Goal: Task Accomplishment & Management: Complete application form

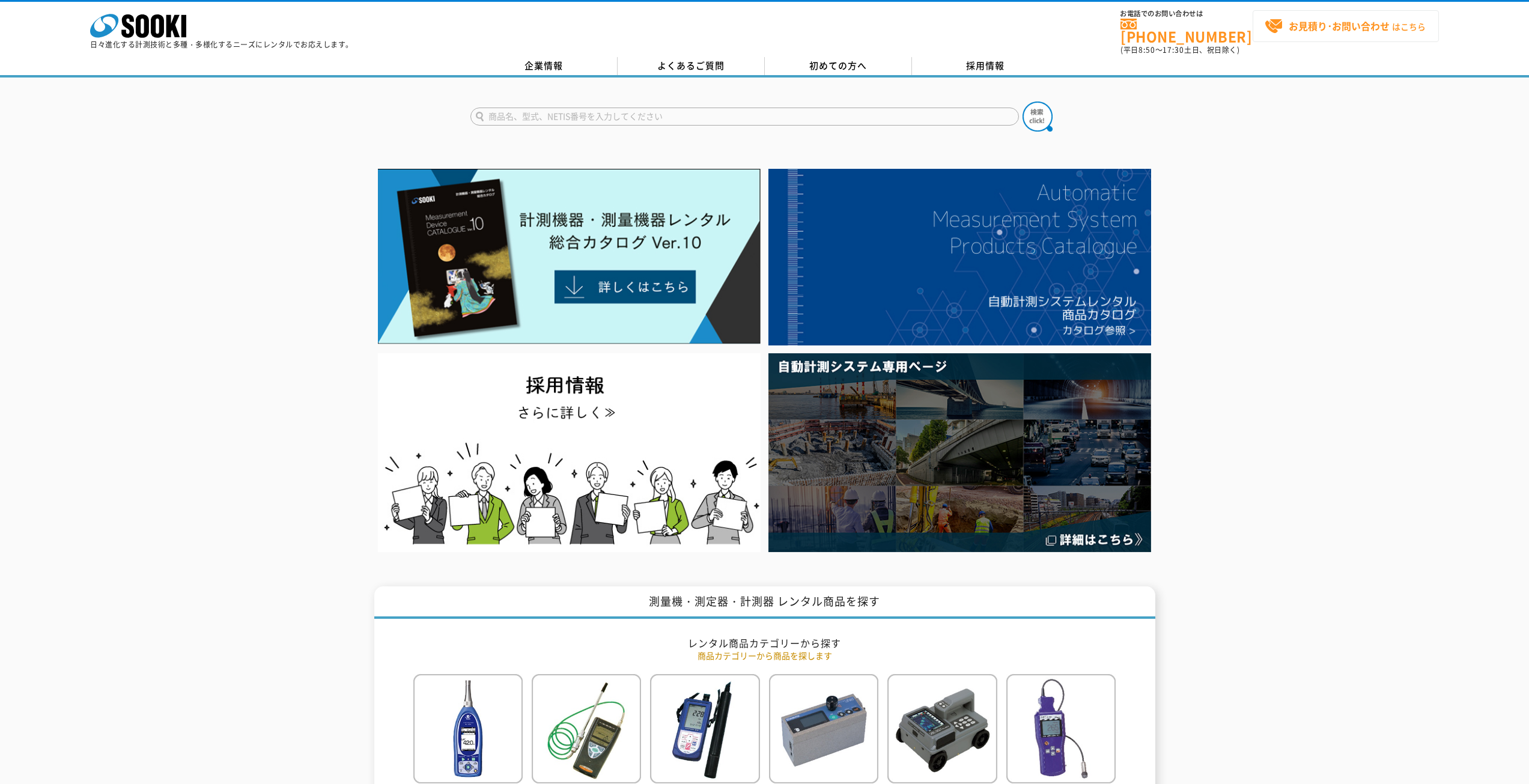
click at [1376, 31] on strong "お見積り･お問い合わせ" at bounding box center [1339, 26] width 101 height 15
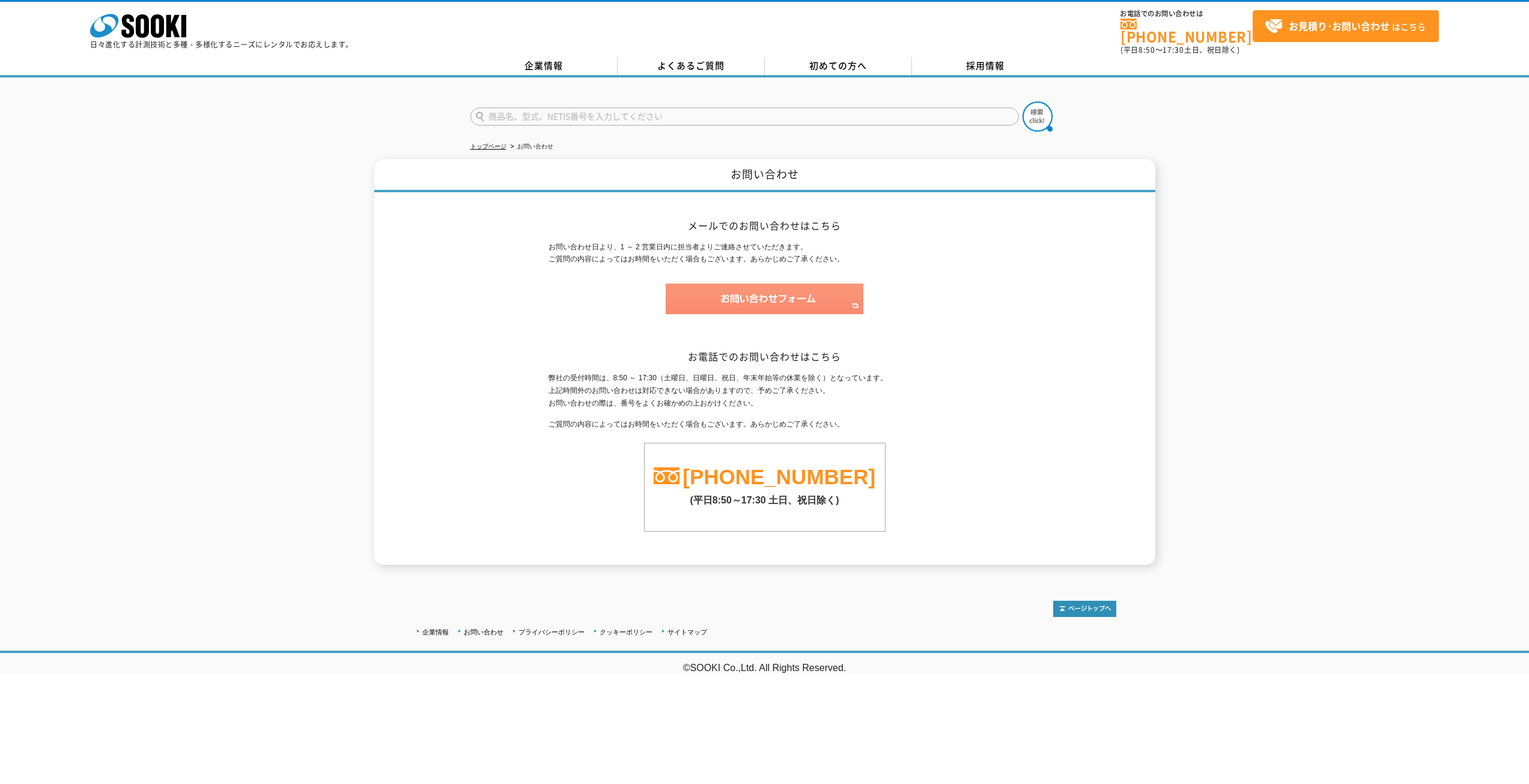
click at [779, 283] on img at bounding box center [764, 298] width 198 height 30
drag, startPoint x: 705, startPoint y: 110, endPoint x: 698, endPoint y: 113, distance: 7.6
click at [701, 112] on input "text" at bounding box center [745, 117] width 549 height 18
type input "簡易弾性波"
click at [1033, 104] on img at bounding box center [1037, 116] width 30 height 30
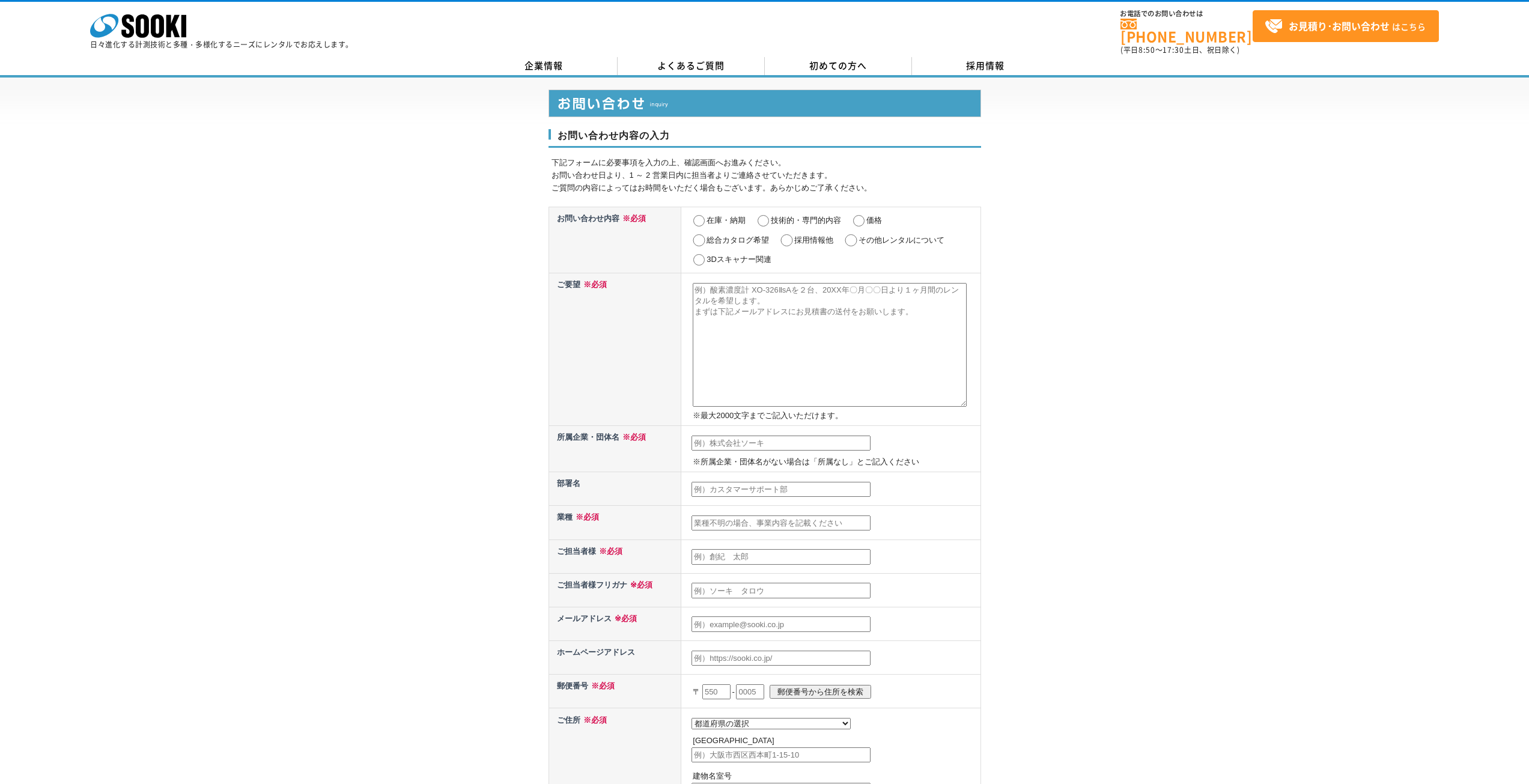
click at [699, 215] on input "在庫・納期" at bounding box center [699, 220] width 15 height 12
radio input "true"
click at [871, 216] on label "価格" at bounding box center [874, 220] width 16 height 9
click at [860, 216] on input "価格" at bounding box center [859, 220] width 15 height 12
radio input "true"
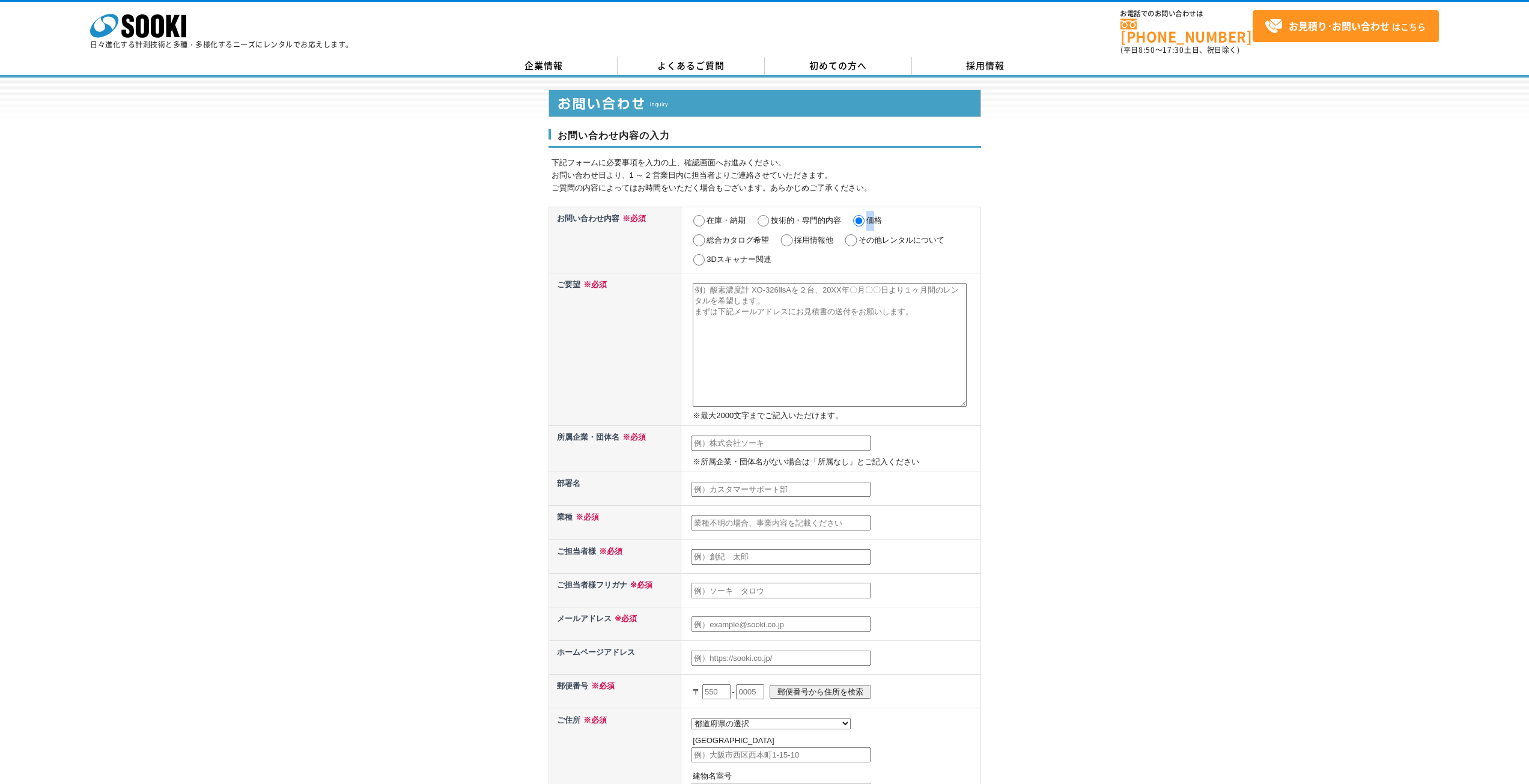
click at [701, 215] on input "在庫・納期" at bounding box center [699, 220] width 15 height 12
radio input "true"
click at [1005, 271] on div "お問い合わせ内容の入力 下記フォームに必要事項を入力の上、確認画面へお進みください。 お問い合わせ日より、1 ～ 2 営業日内に担当者よりご連絡させていただき…" at bounding box center [764, 541] width 1529 height 927
click at [803, 305] on textarea at bounding box center [830, 345] width 274 height 124
click at [752, 309] on textarea at bounding box center [830, 345] width 274 height 124
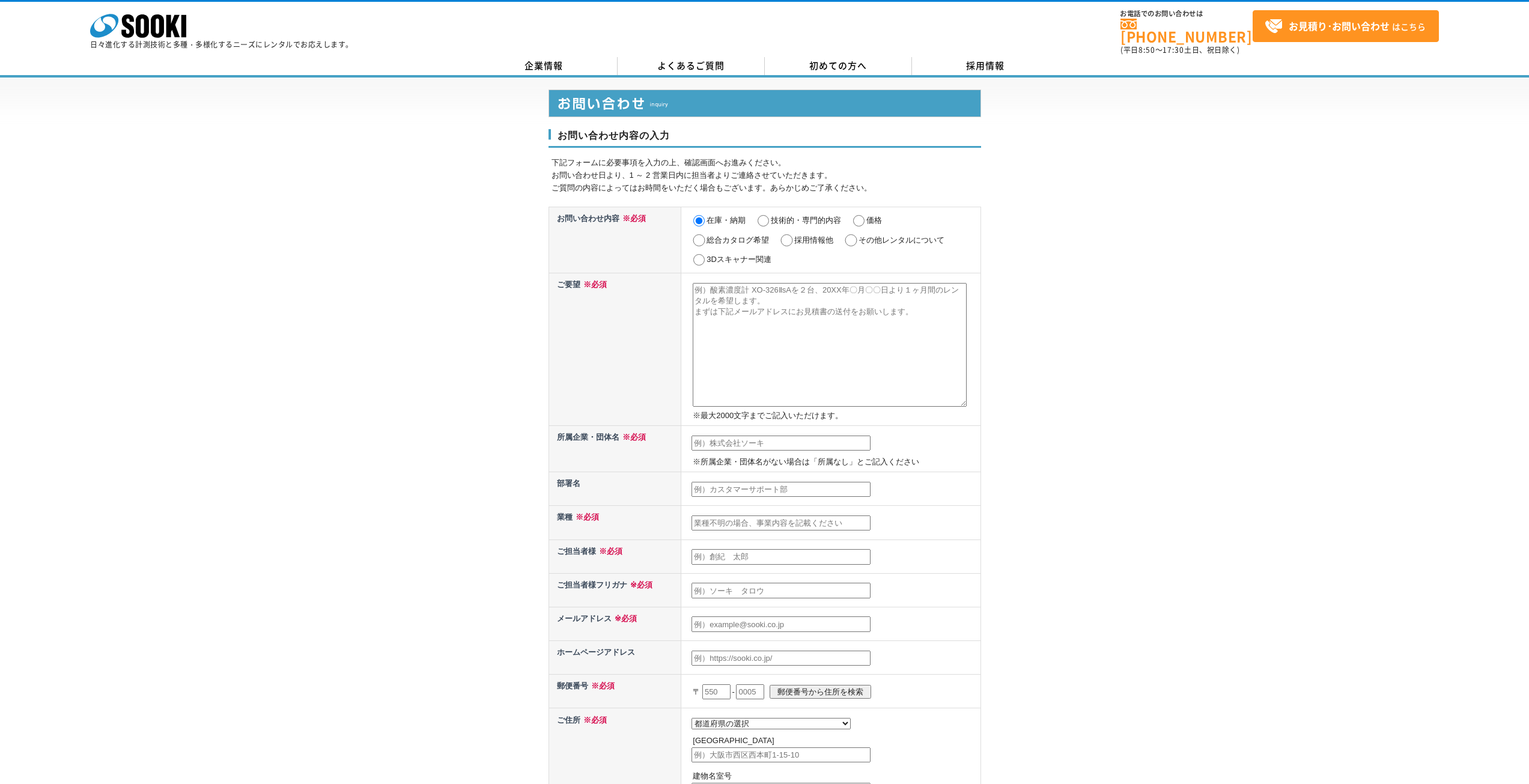
paste textarea "簡易弾性波速度測定器 ハンディサイスPS-1 NEO"
type textarea "簡易弾性波速度測定器 ハンディサイスPS-1 NEOを1台"
click at [895, 279] on td "簡易弾性波速度測定器 ハンディサイスPS-1 NEOを1台 ※最大2000文字までご記入いただけます。" at bounding box center [830, 349] width 299 height 153
drag, startPoint x: 895, startPoint y: 280, endPoint x: 640, endPoint y: 292, distance: 255.3
click at [640, 292] on tr "ご要望 ※必須 簡易弾性波速度測定器 ハンディサイスPS-1 NEOを1台 ※最大2000文字までご記入いただけます。" at bounding box center [764, 349] width 432 height 153
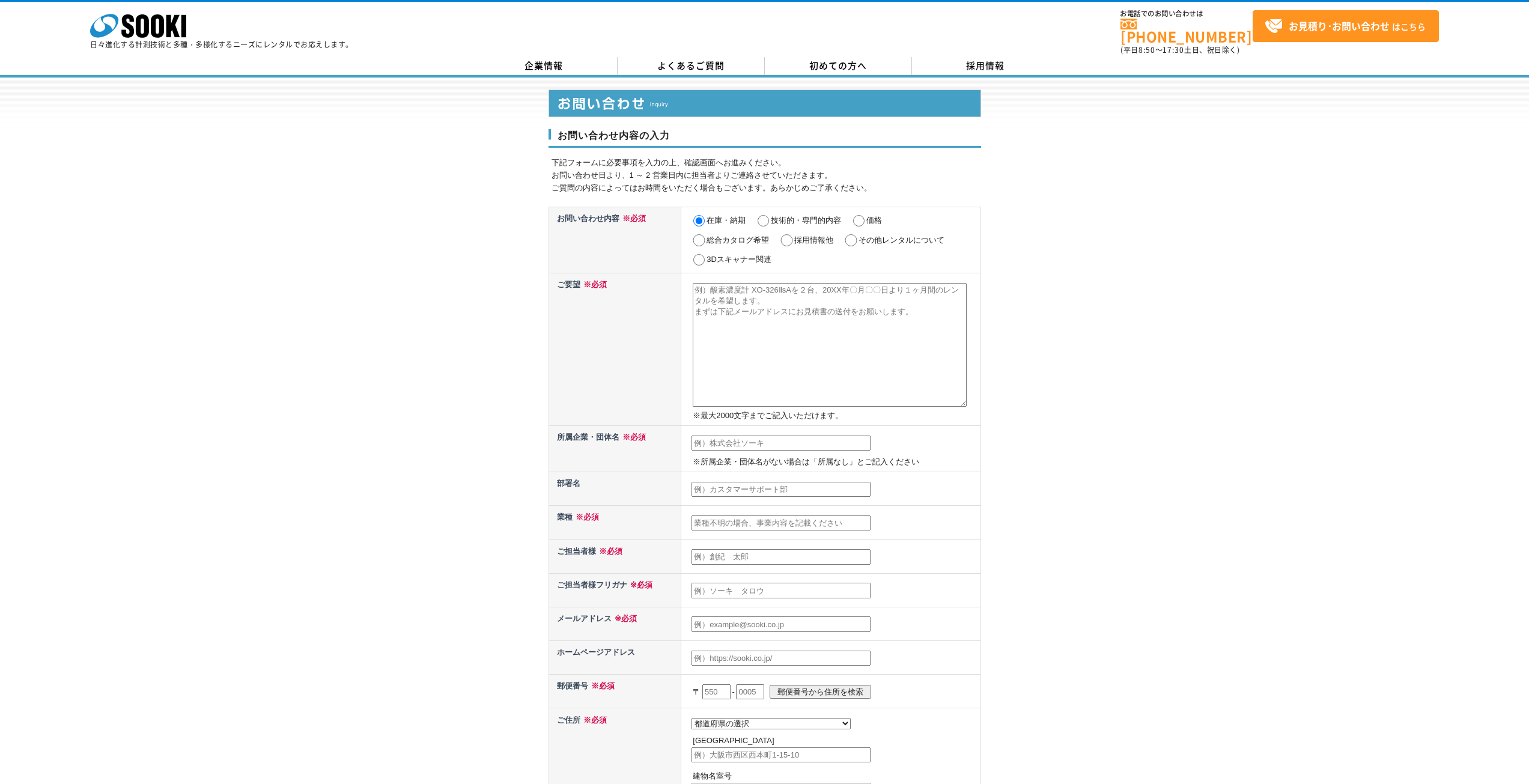
click at [1118, 381] on div "お問い合わせ内容の入力 下記フォームに必要事項を入力の上、確認画面へお進みください。 お問い合わせ日より、1 ～ 2 営業日内に担当者よりご連絡させていただき…" at bounding box center [764, 541] width 1529 height 927
click at [858, 320] on textarea at bounding box center [830, 345] width 274 height 124
paste textarea "簡易弾性波速度測定器 ハンディサイスPS-1 NEOを1台2025年9月29日より2週間レンタルを希望します。 在庫状況とレンタルのお見積り書を、下記メールア…"
type textarea "簡易弾性波速度測定器 ハンディサイスPS-1 NEOを1台2025年9月29日より2週間レンタルを希望します。 在庫状況とレンタルのお見積り書を、下記メールア…"
click at [784, 439] on input "text" at bounding box center [781, 443] width 179 height 16
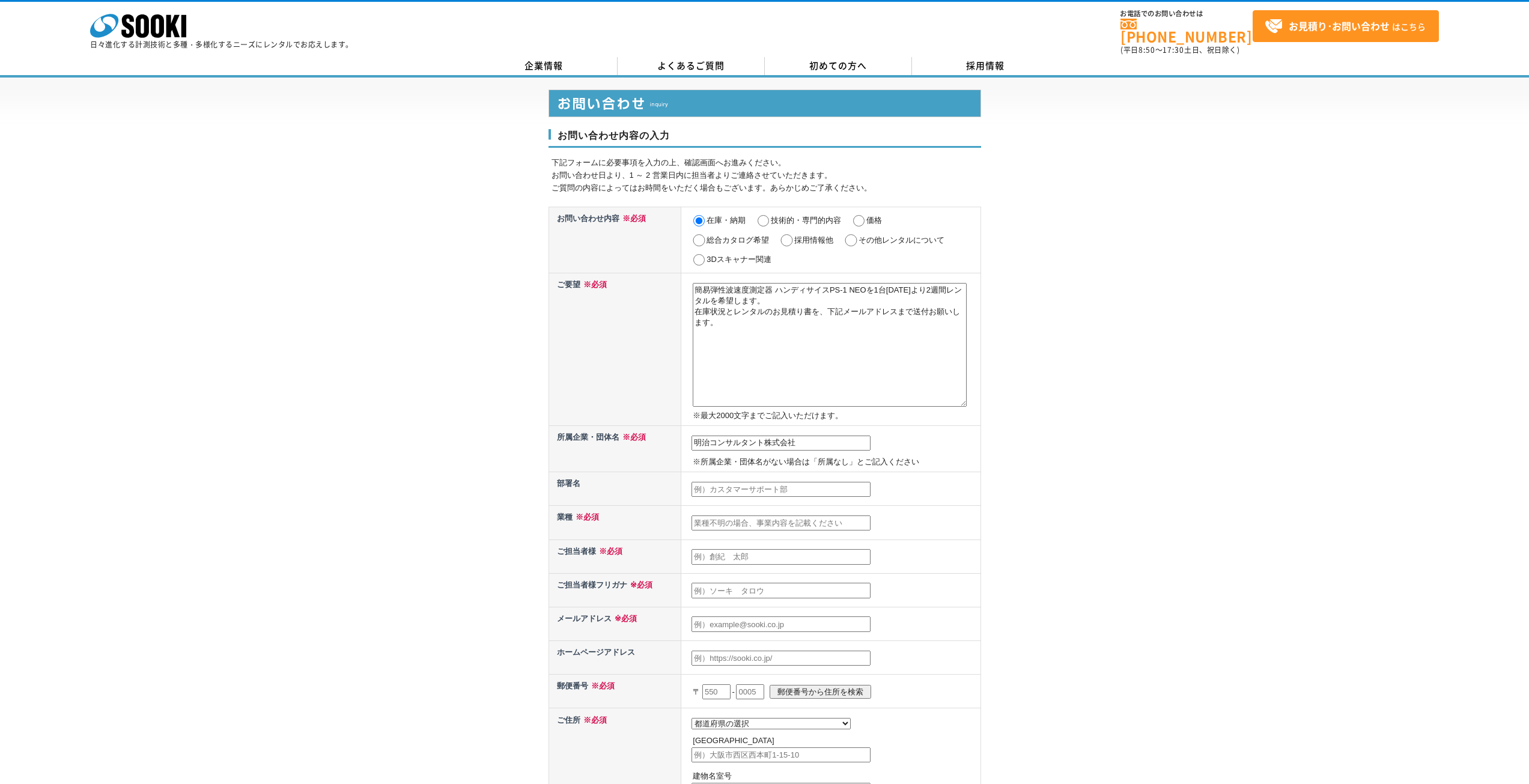
type input "明治コンサルタント株式会社"
click at [764, 481] on input "text" at bounding box center [781, 489] width 179 height 16
drag, startPoint x: 697, startPoint y: 485, endPoint x: 707, endPoint y: 490, distance: 11.2
click at [696, 484] on input "北海道技術部設計課" at bounding box center [781, 489] width 179 height 16
type input "北海道技術部設計課"
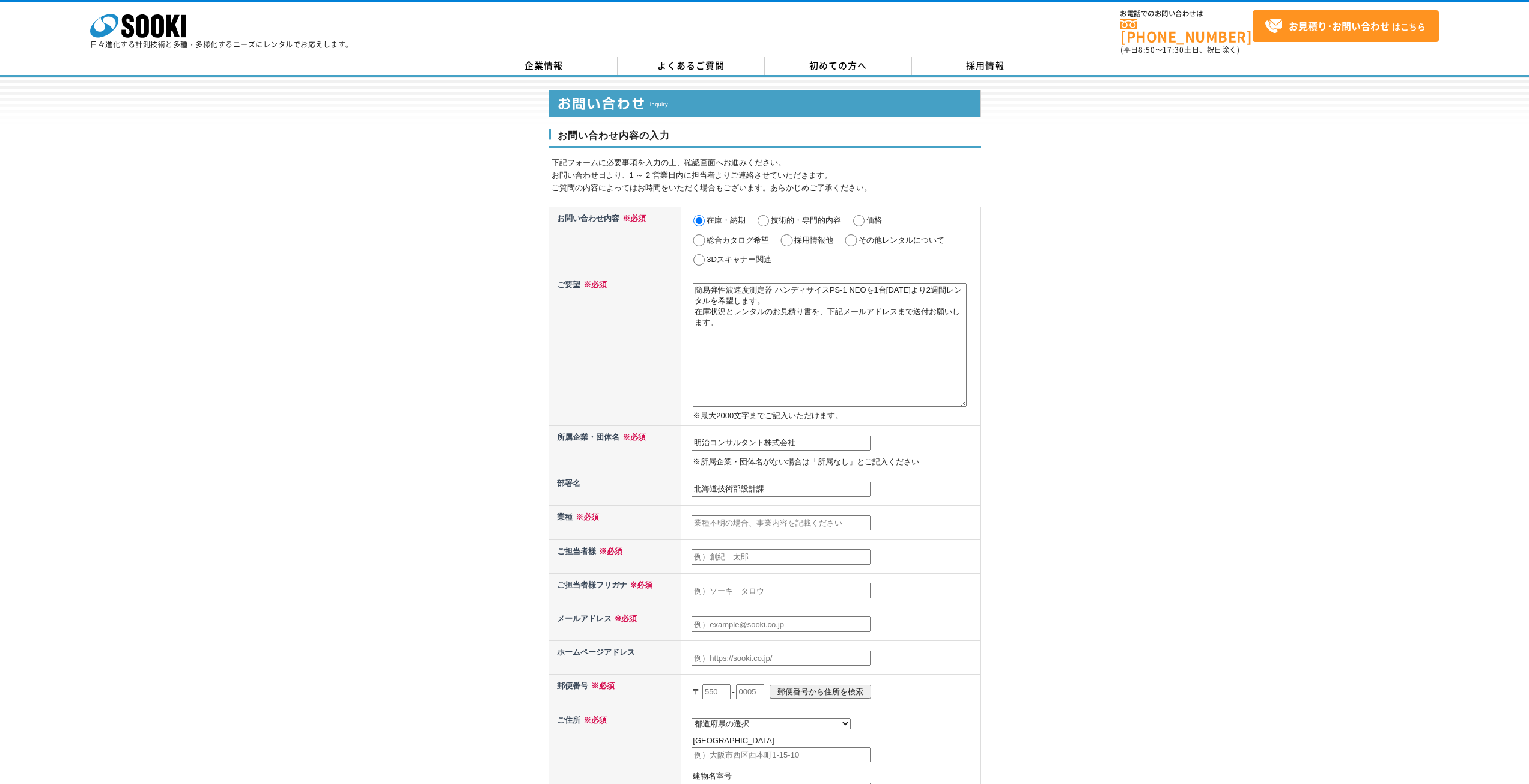
click at [775, 516] on input "text" at bounding box center [781, 523] width 179 height 16
click at [764, 517] on input "text" at bounding box center [781, 523] width 179 height 16
type input "建設コンサルタント"
click at [779, 550] on input "text" at bounding box center [781, 557] width 179 height 16
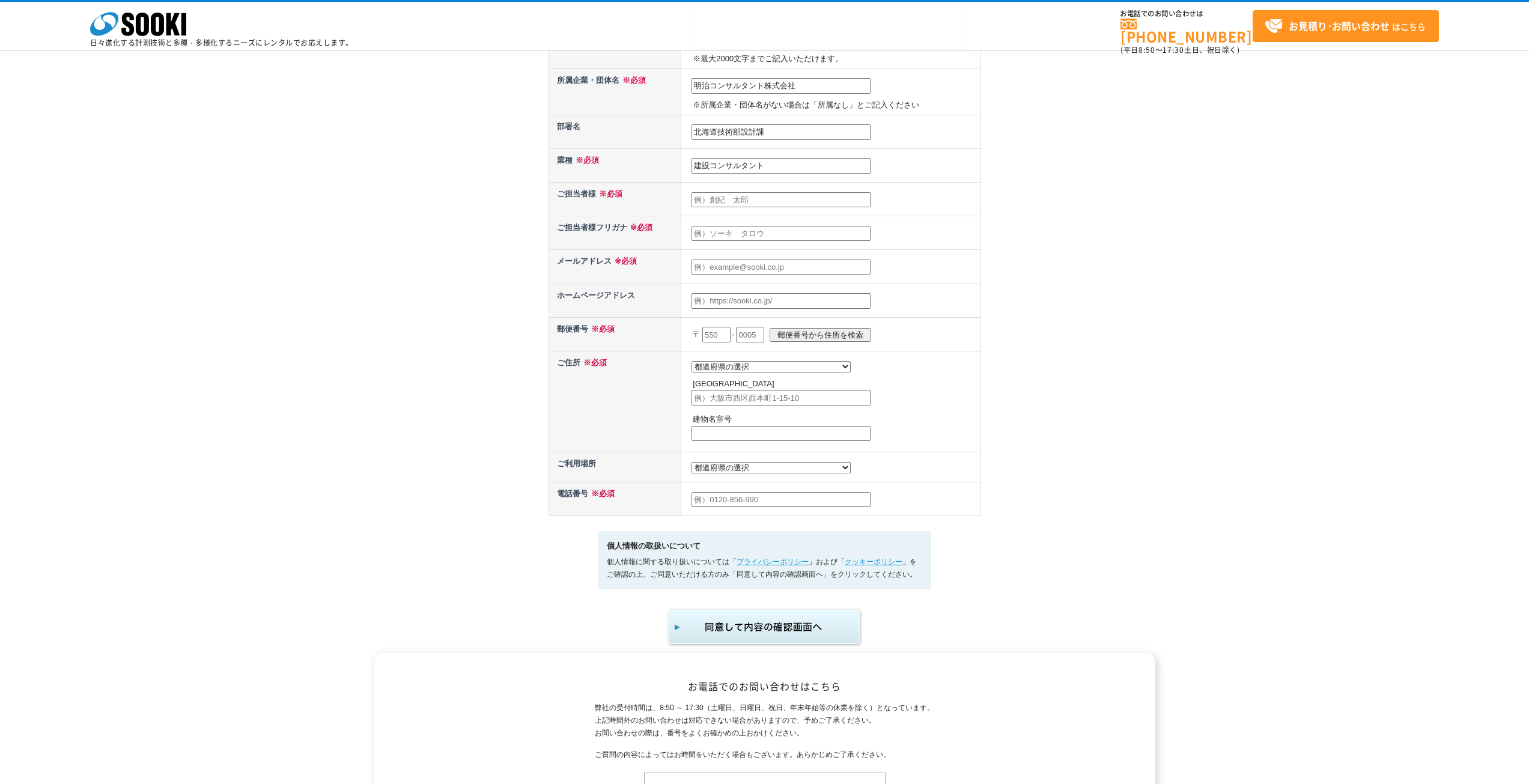
scroll to position [300, 0]
click at [752, 202] on input "text" at bounding box center [781, 201] width 179 height 16
type input "安倍　榛哉"
click at [712, 230] on input "text" at bounding box center [781, 235] width 179 height 16
type input "アベ　シンヤ"
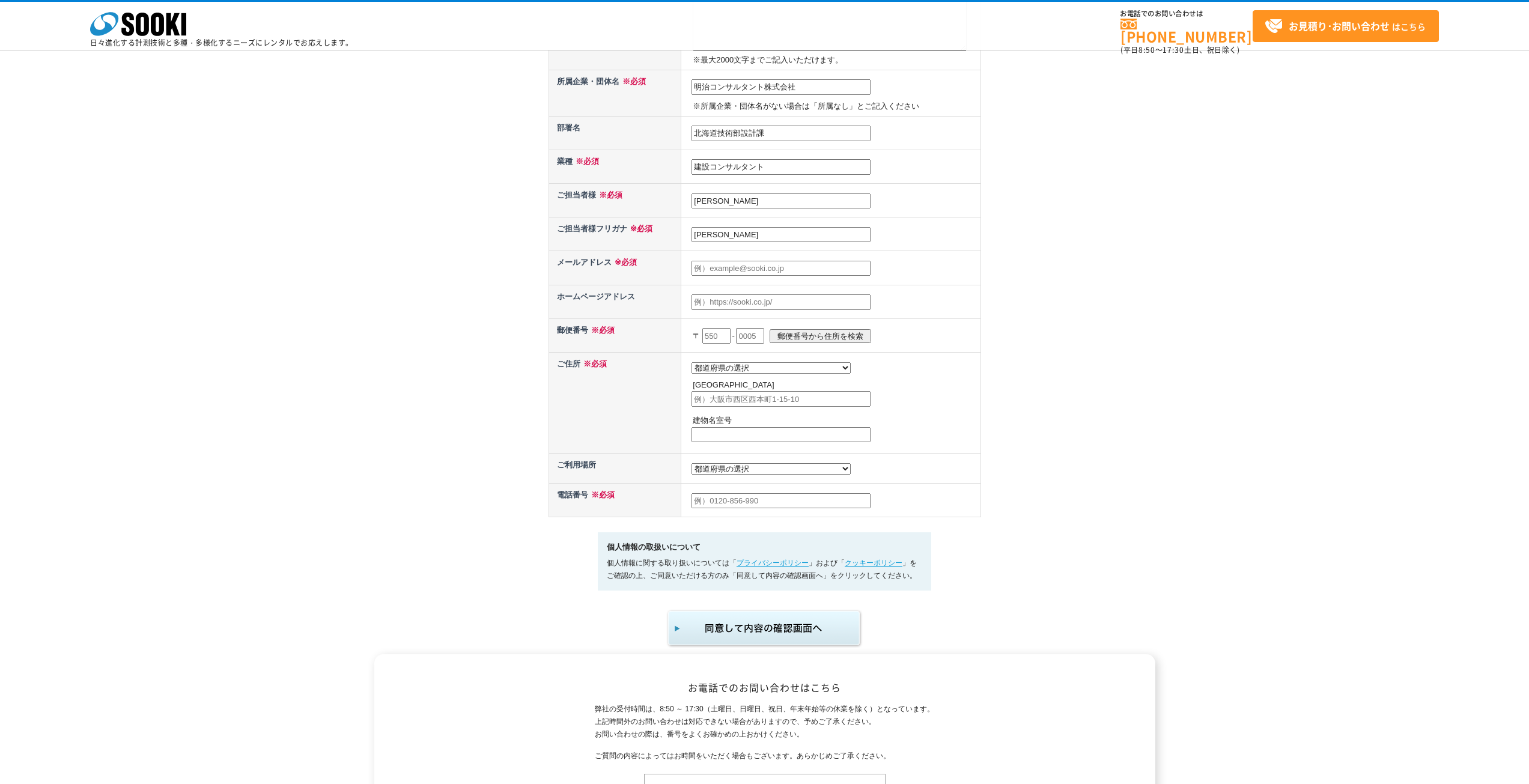
click at [712, 268] on input "text" at bounding box center [781, 268] width 179 height 16
type input "abe-s@meicon.co.jp"
click at [750, 305] on input "text" at bounding box center [781, 302] width 179 height 16
click at [782, 301] on input "text" at bounding box center [781, 302] width 179 height 16
paste input "https://www.meicon.co.jp/"
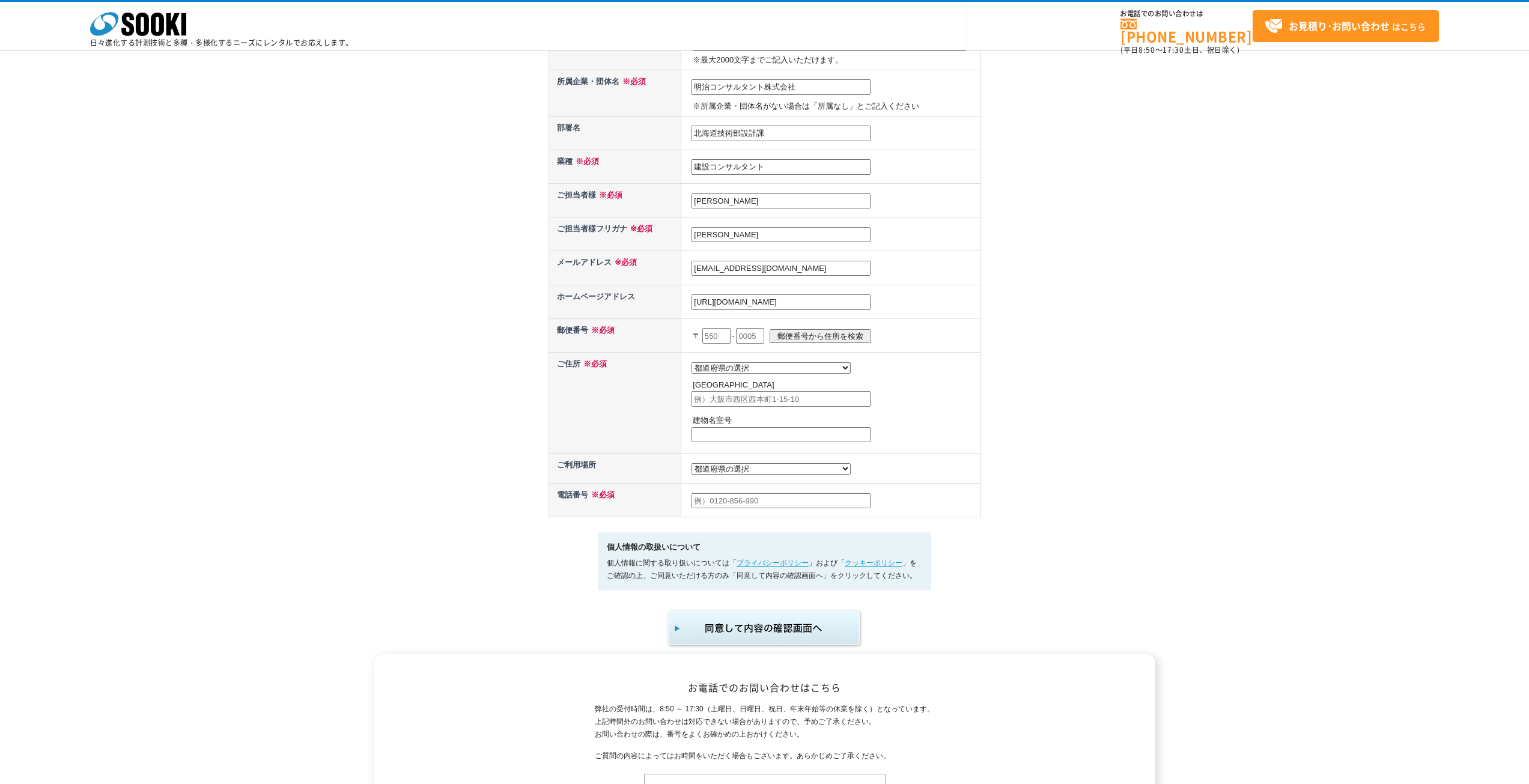
type input "https://www.meicon.co.jp/"
click at [714, 338] on input "text" at bounding box center [716, 336] width 28 height 16
type input "064"
click at [764, 336] on input "text" at bounding box center [750, 336] width 28 height 16
type input "0807"
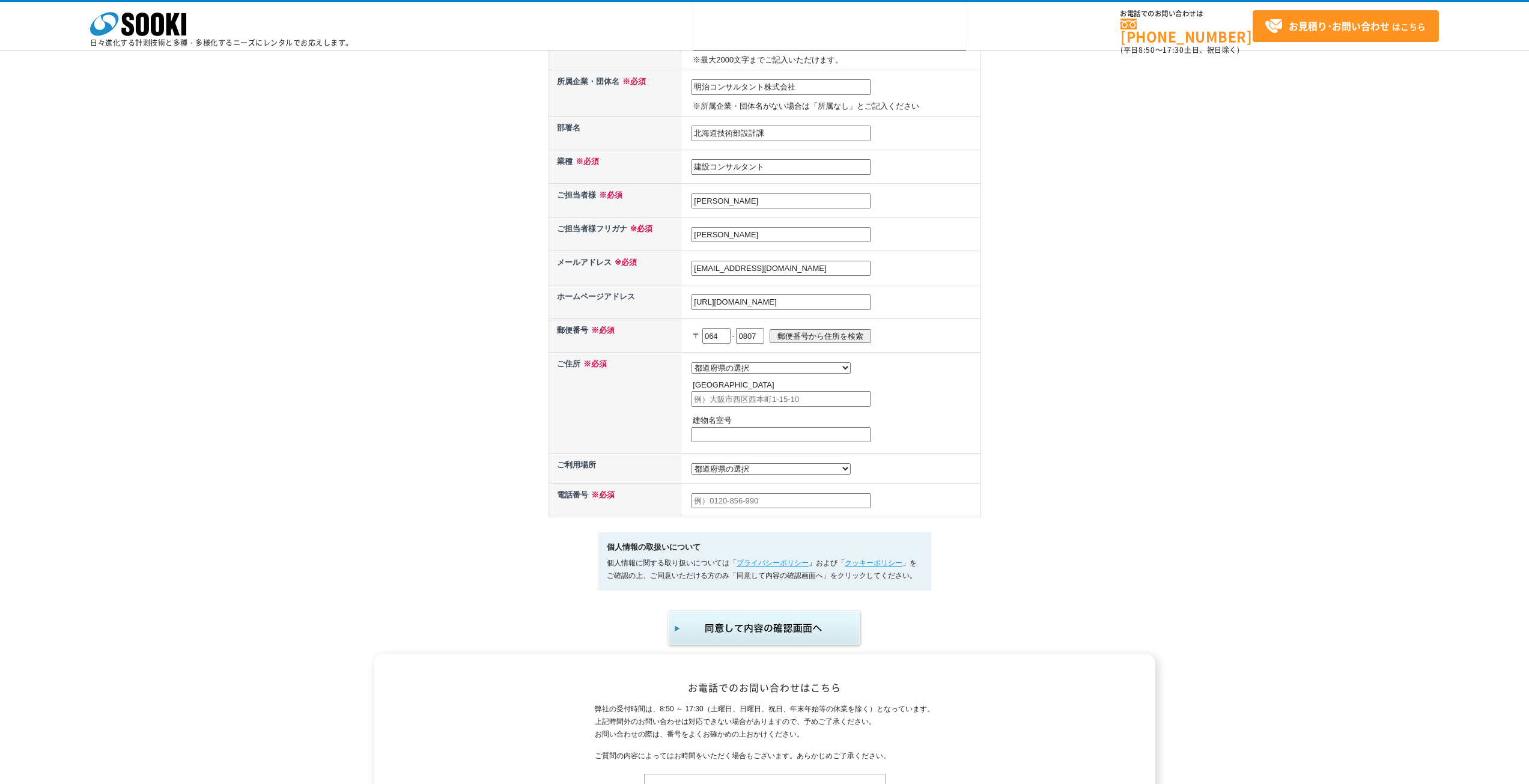
click at [826, 341] on input "郵便番号から住所を検索" at bounding box center [820, 336] width 102 height 14
select select "1"
click at [794, 398] on input "札幌市中央区南七条西" at bounding box center [781, 399] width 179 height 16
type input "札幌市中央区南7条西1丁目21-1"
click at [830, 404] on input "札幌市中央区南7条西1丁目21-1" at bounding box center [781, 399] width 179 height 16
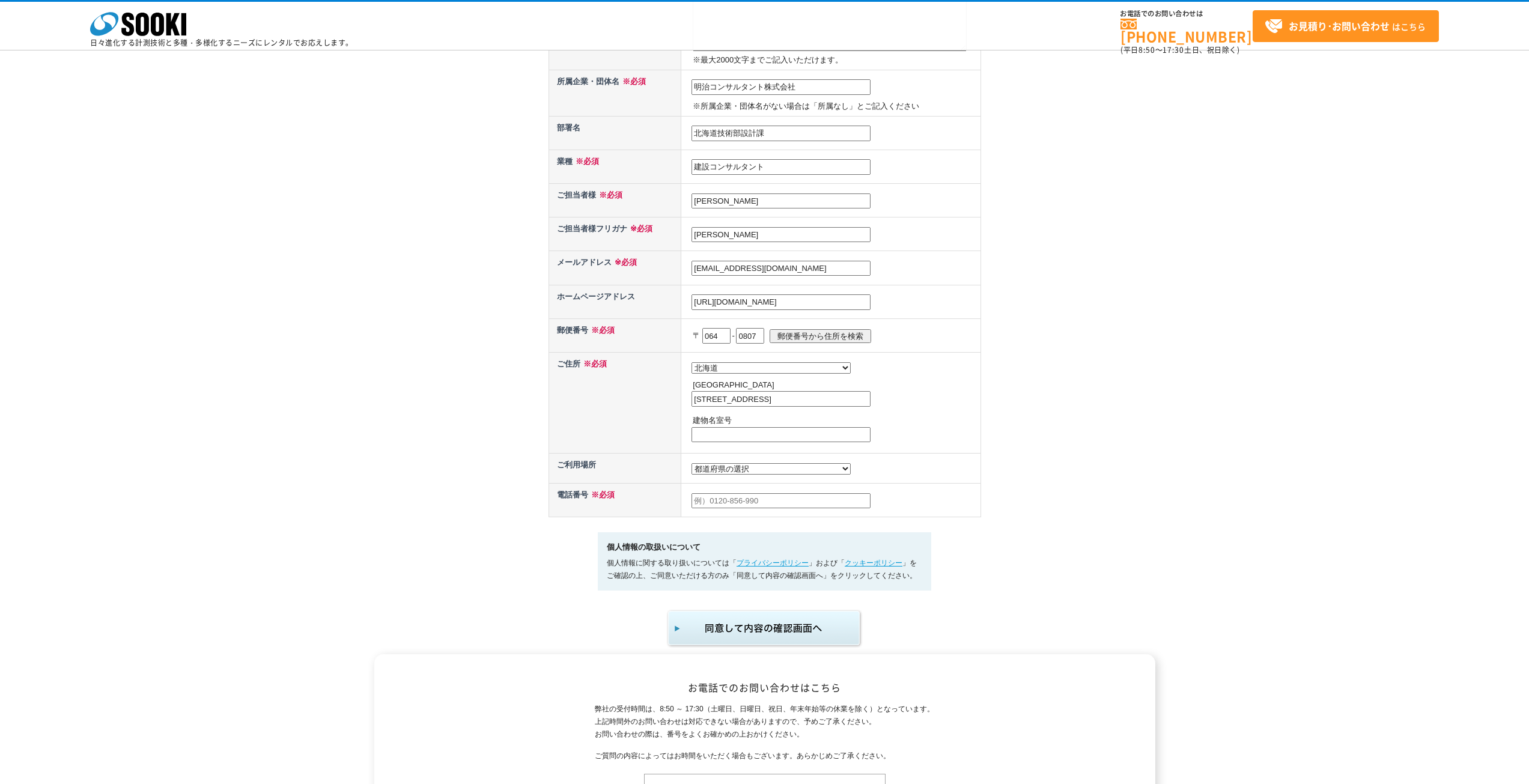
click at [763, 442] on input "text" at bounding box center [781, 434] width 179 height 16
type input "第三弘安ビル7階"
click at [736, 475] on select "都道府県の選択 利用場所未定 北海道 青森県 岩手県 宮城県 秋田県 山形県 福島県 茨城県 栃木県 群馬県 埼玉県 千葉県 東京都 神奈川県 新潟県 富山県…" at bounding box center [771, 468] width 159 height 12
select select "1"
click at [692, 466] on select "都道府県の選択 利用場所未定 北海道 青森県 岩手県 宮城県 秋田県 山形県 福島県 茨城県 栃木県 群馬県 埼玉県 千葉県 東京都 神奈川県 新潟県 富山県…" at bounding box center [771, 468] width 159 height 12
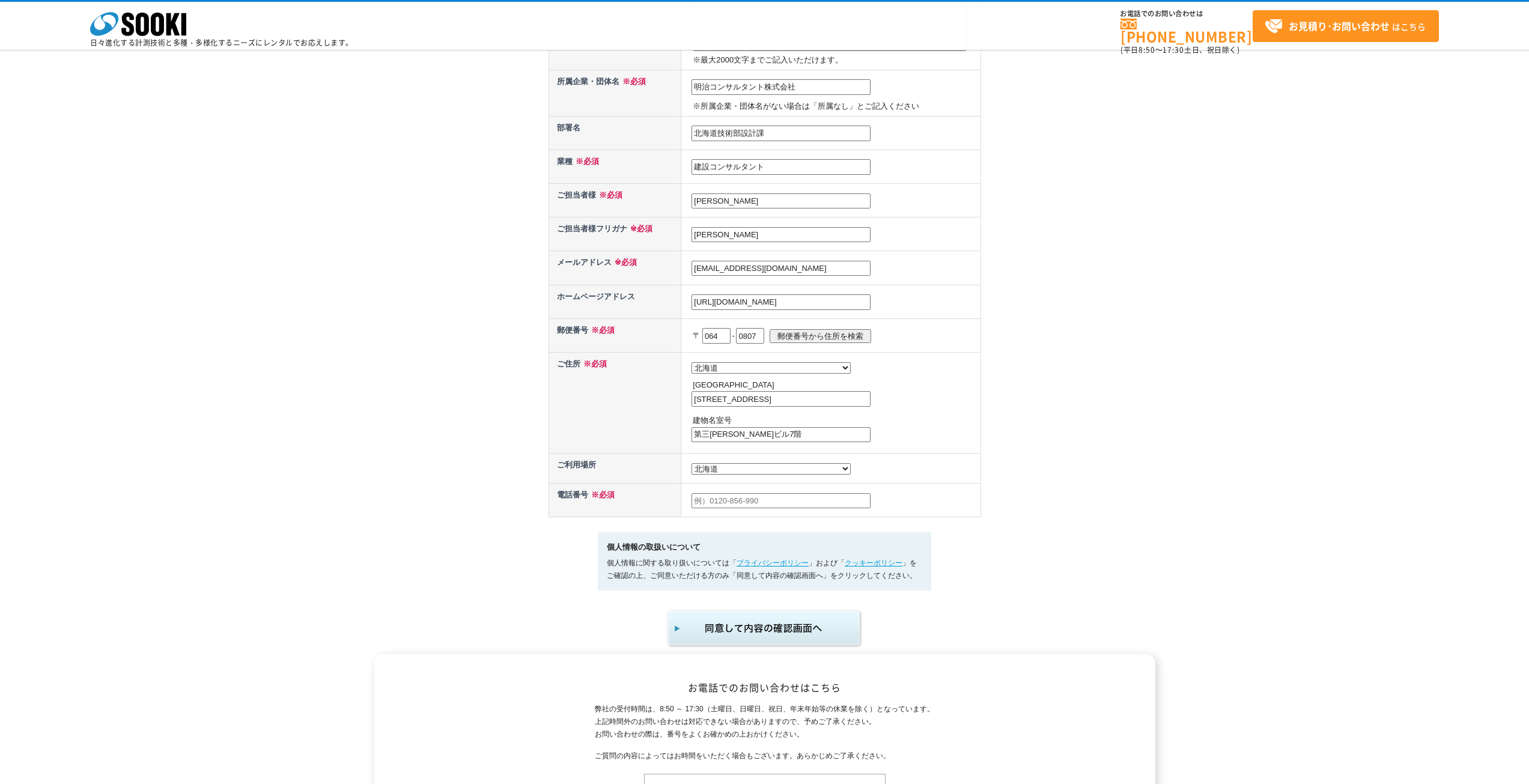
click at [721, 508] on input "text" at bounding box center [781, 501] width 179 height 16
type input "011-562-3066"
click at [924, 467] on td "都道府県の選択 利用場所未定 北海道 青森県 岩手県 宮城県 秋田県 山形県 福島県 茨城県 栃木県 群馬県 埼玉県 千葉県 東京都 神奈川県 新潟県 富山県…" at bounding box center [830, 468] width 299 height 30
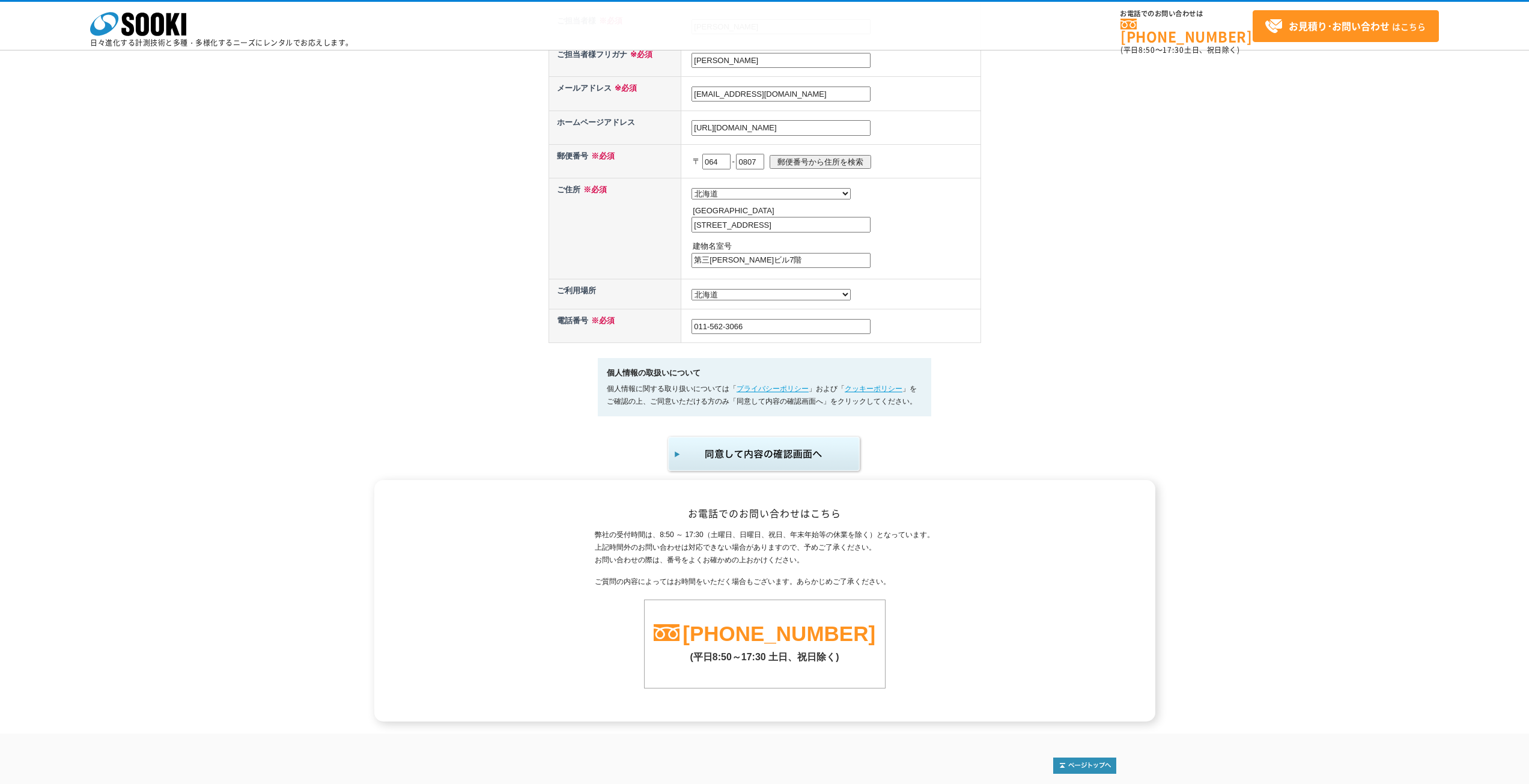
scroll to position [528, 0]
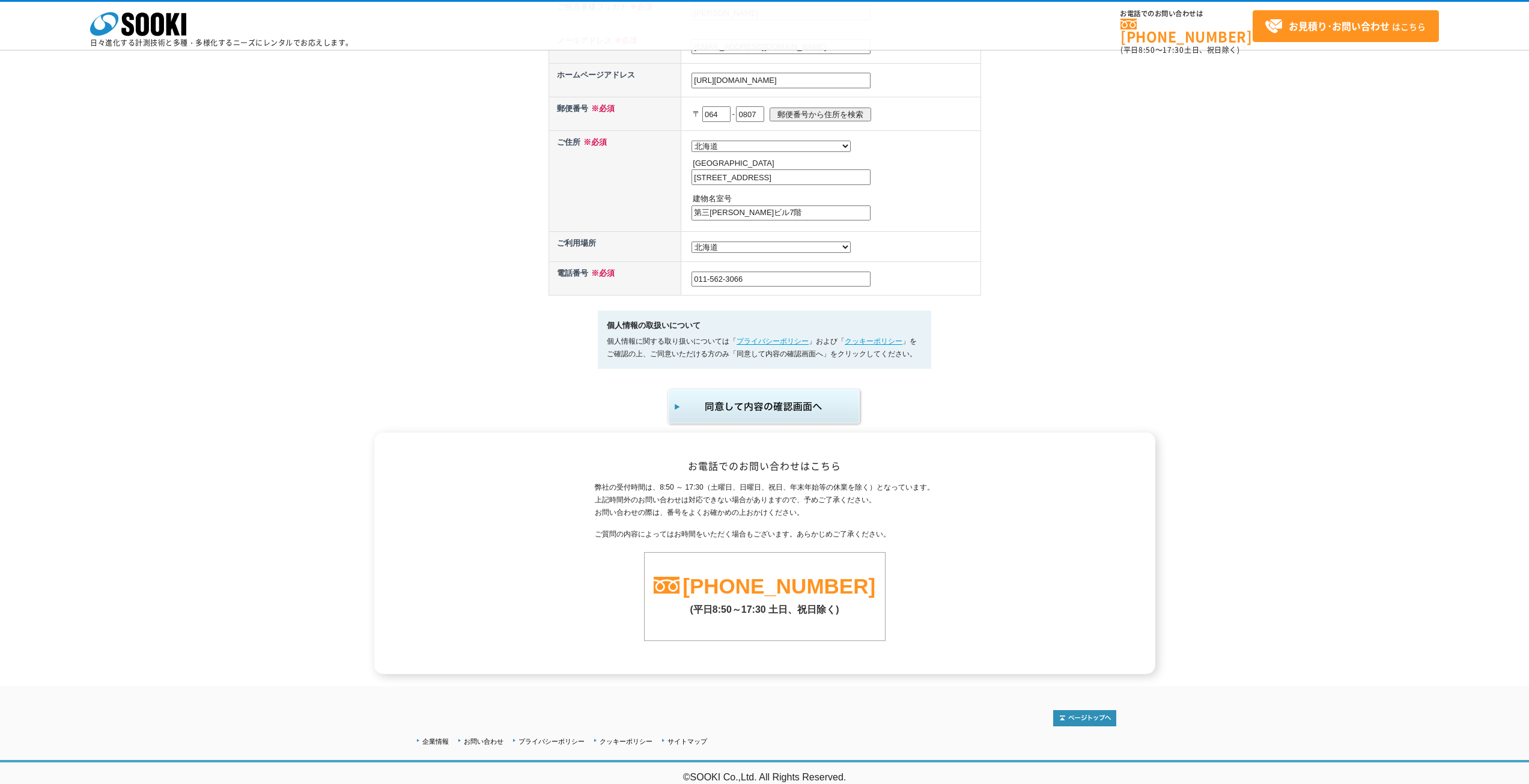
click at [800, 412] on img "submit" at bounding box center [764, 406] width 197 height 39
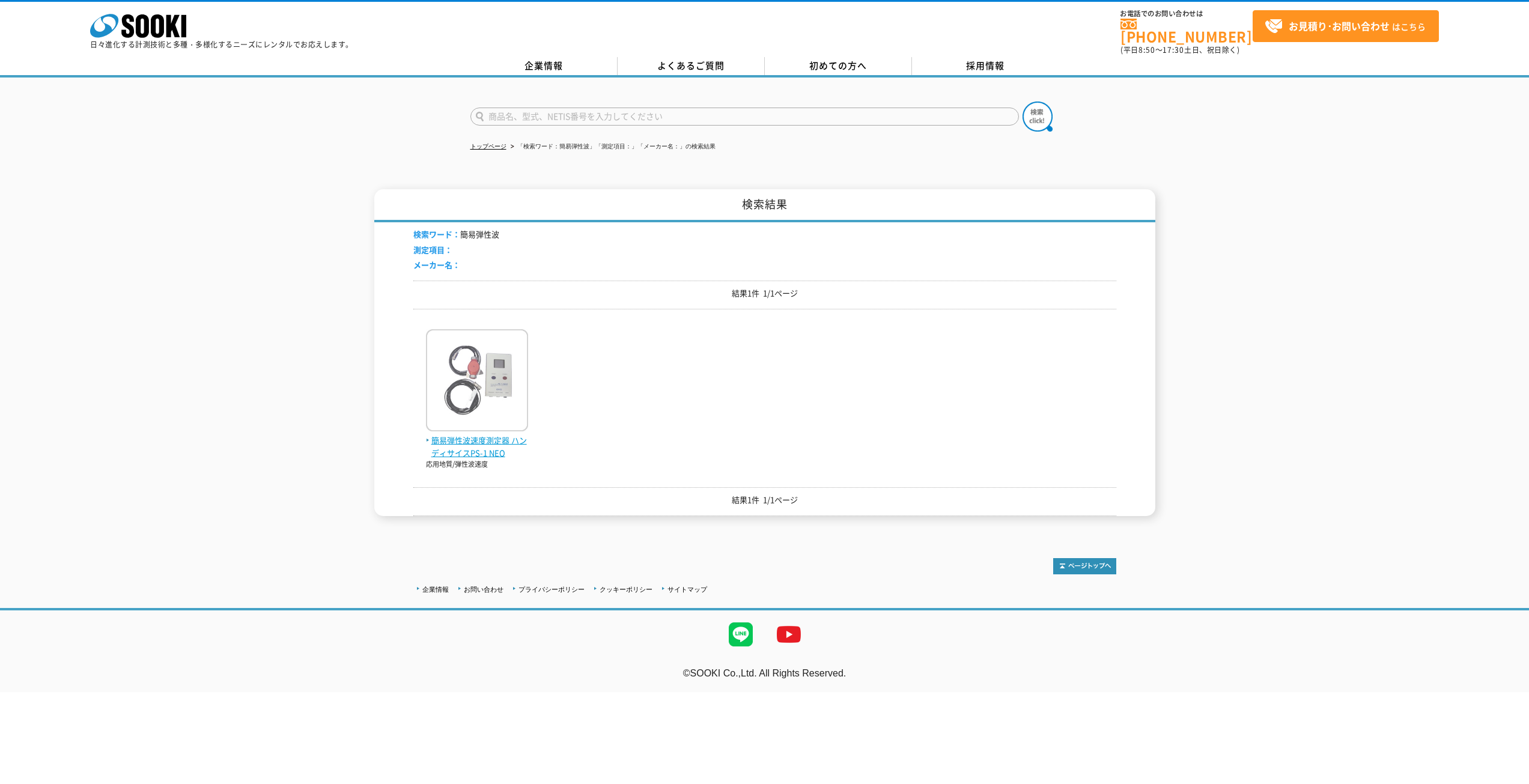
click at [473, 390] on img at bounding box center [477, 381] width 102 height 105
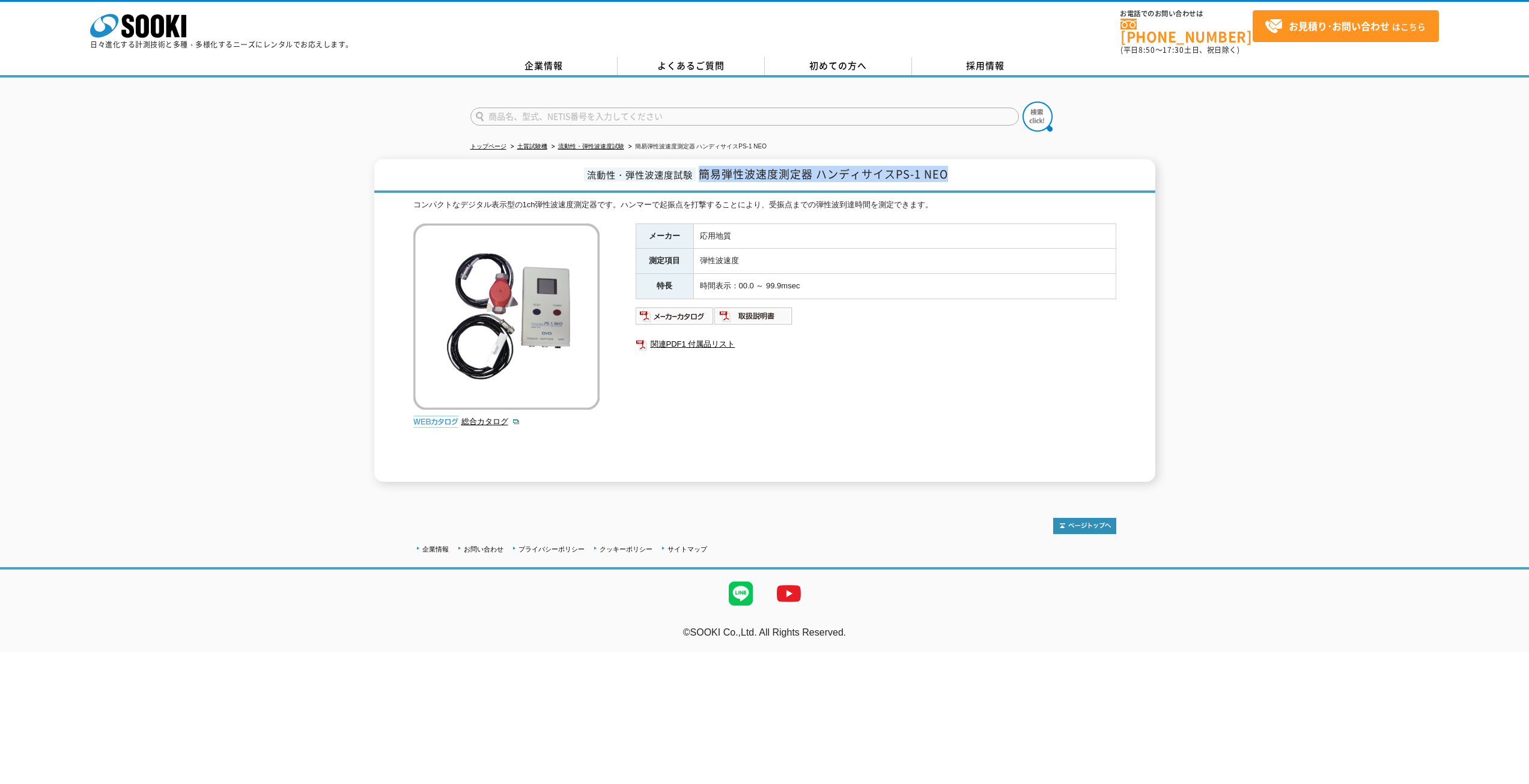
drag, startPoint x: 703, startPoint y: 166, endPoint x: 962, endPoint y: 169, distance: 259.0
click at [965, 169] on h1 "流動性・弾性波速度試験 簡易弾性波速度測定器 ハンディサイスPS-1 NEO" at bounding box center [765, 175] width 781 height 34
copy span "簡易弾性波速度測定器 ハンディサイスPS-1 NEO"
click at [654, 336] on link "関連PDF1 付属品リスト" at bounding box center [876, 344] width 481 height 16
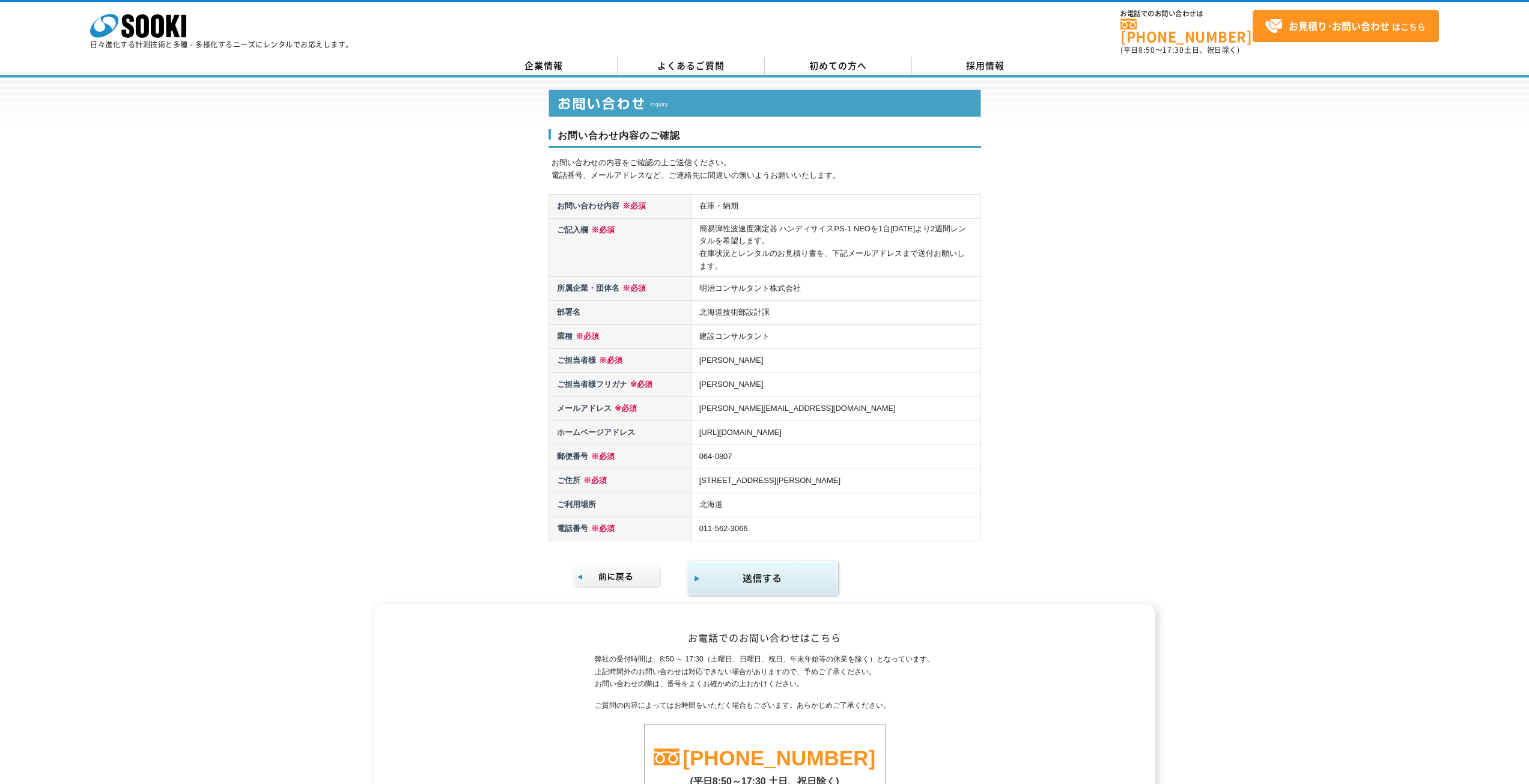
click at [800, 573] on img "submit" at bounding box center [763, 578] width 154 height 39
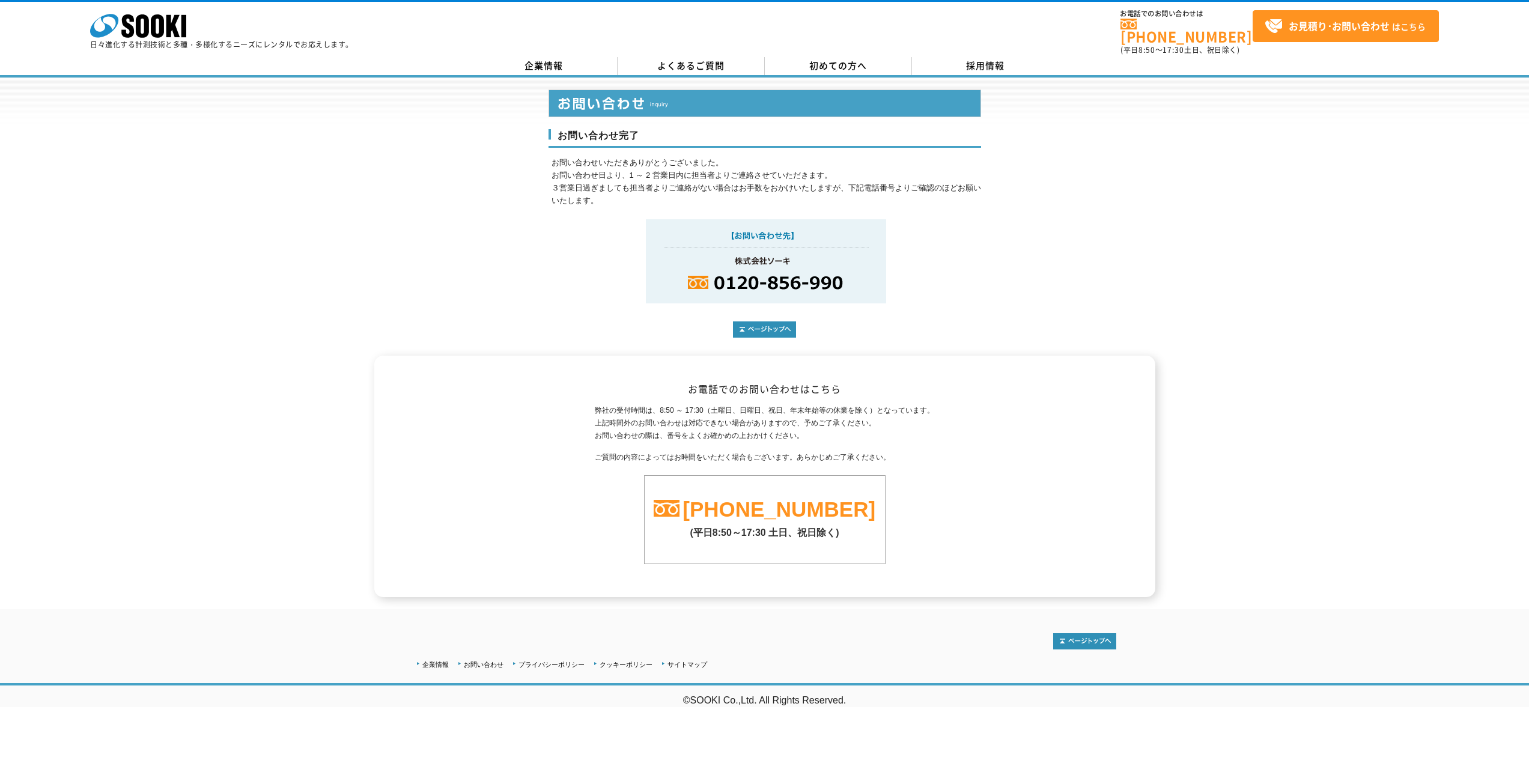
click at [972, 175] on p "お問い合わせいただきありがとうございました。 お問い合わせ日より、1 ～ 2 営業日内に担当者よりご連絡させていただきます。 ３営業日過ぎましても担当者よりご…" at bounding box center [766, 182] width 430 height 50
